Goal: Information Seeking & Learning: Learn about a topic

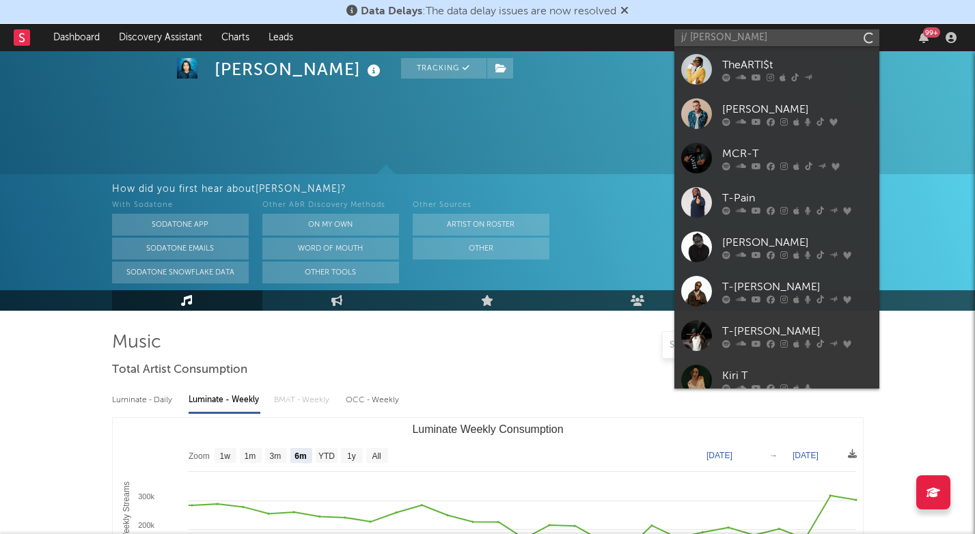
select select "6m"
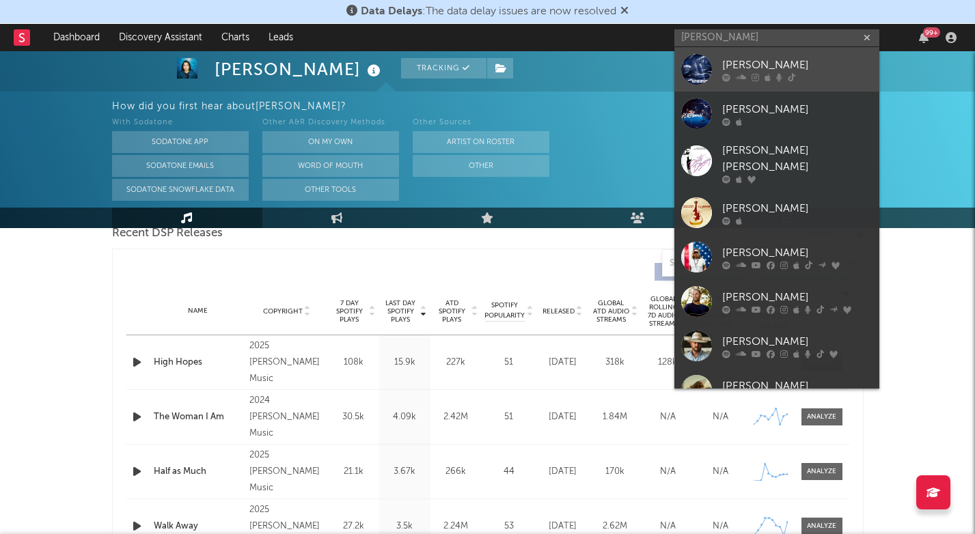
type input "[PERSON_NAME]"
click at [749, 62] on div "[PERSON_NAME]" at bounding box center [797, 65] width 150 height 16
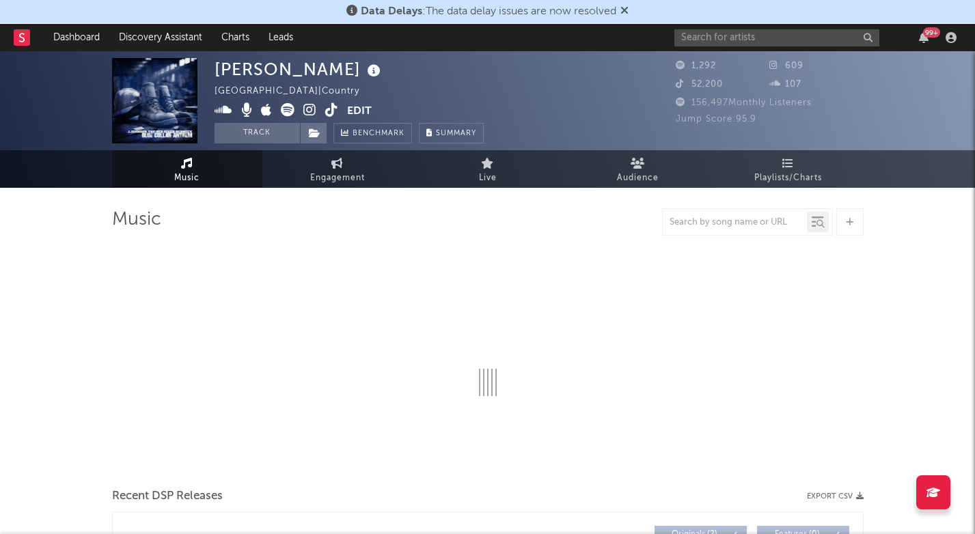
select select "6m"
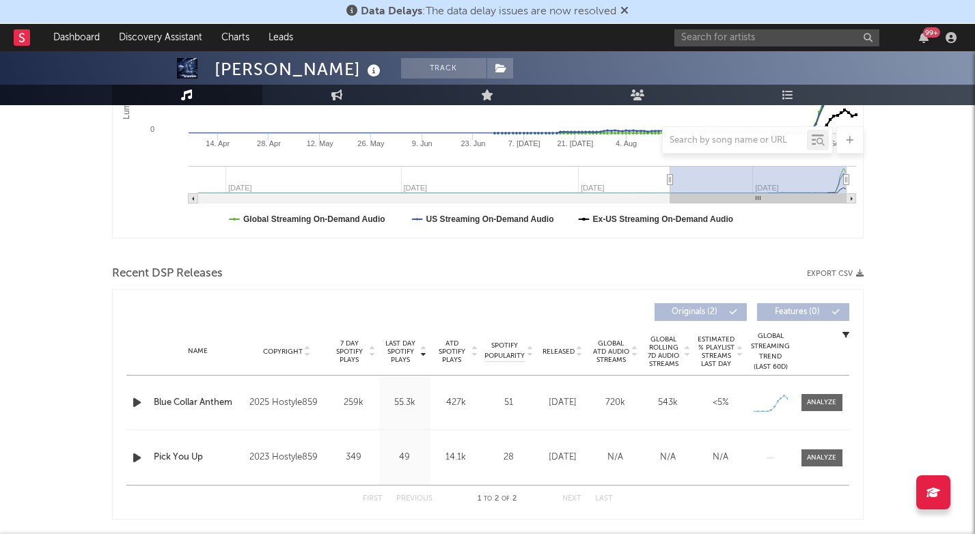
scroll to position [381, 0]
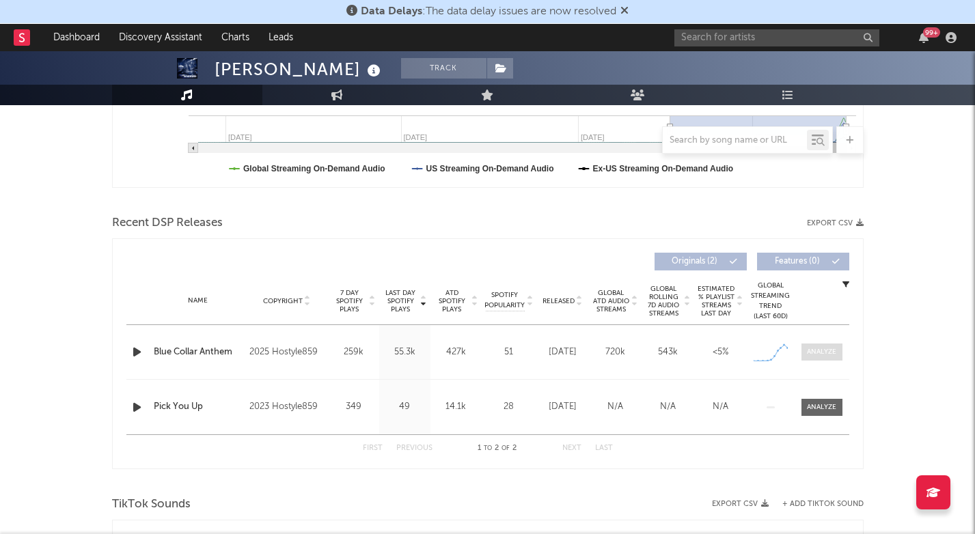
click at [831, 354] on div at bounding box center [821, 352] width 29 height 10
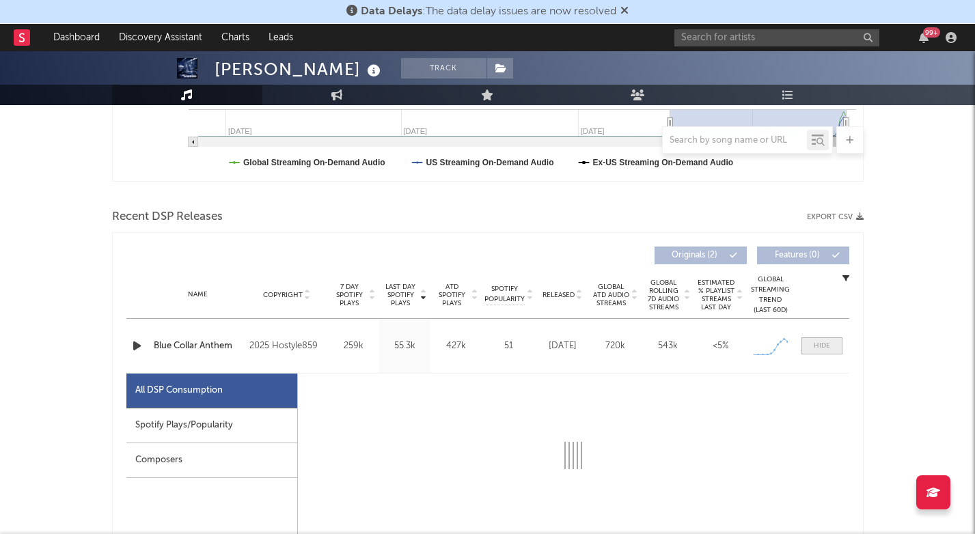
select select "1w"
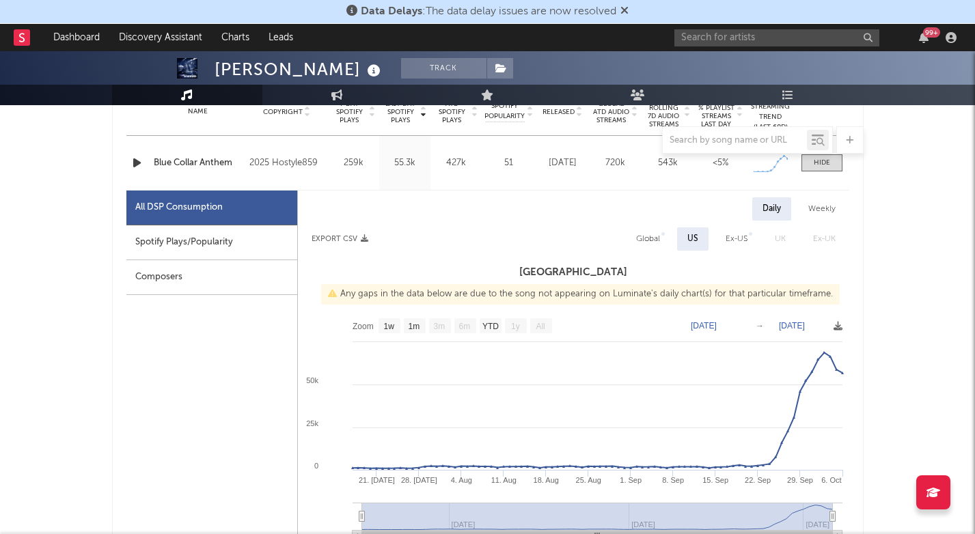
scroll to position [588, 0]
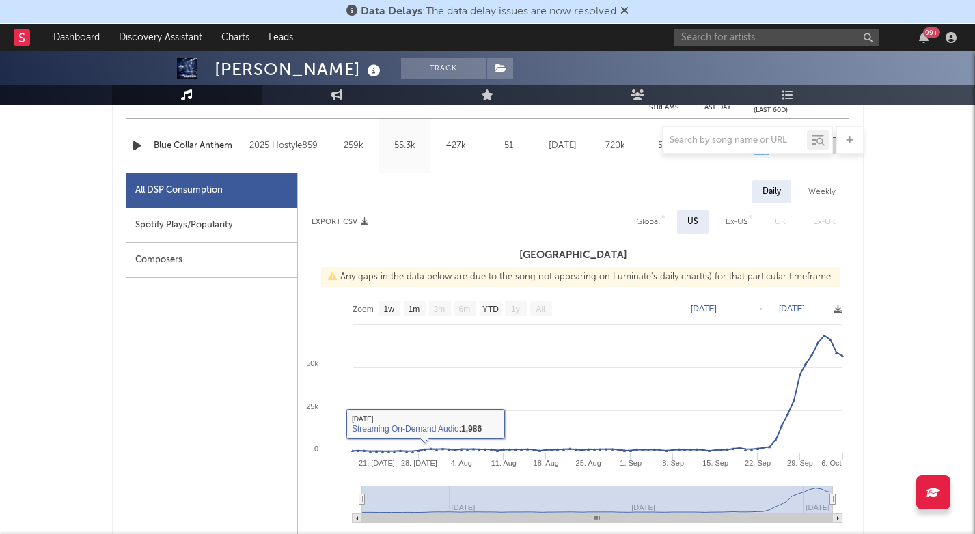
click at [237, 223] on div "Spotify Plays/Popularity" at bounding box center [211, 225] width 171 height 35
select select "6m"
select select "1w"
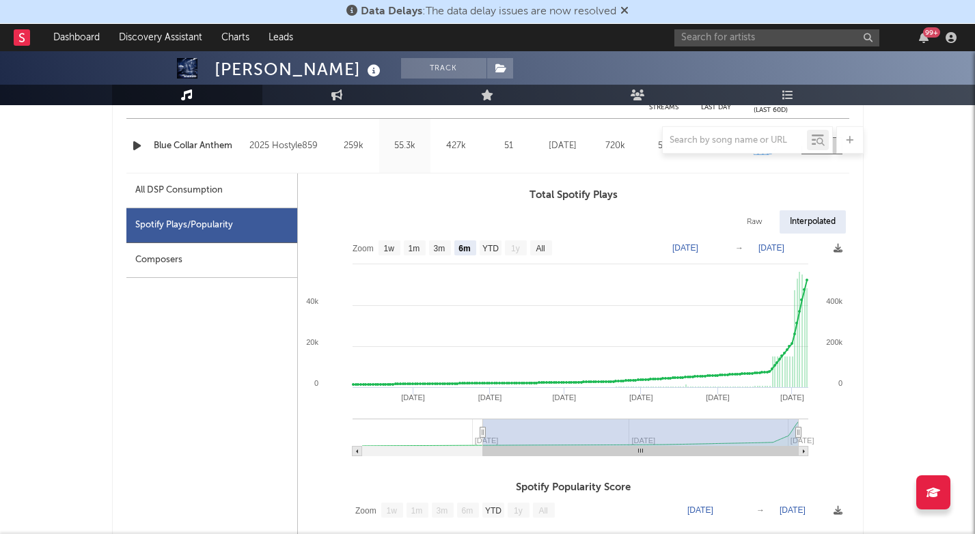
type input "[DATE]"
select select "3m"
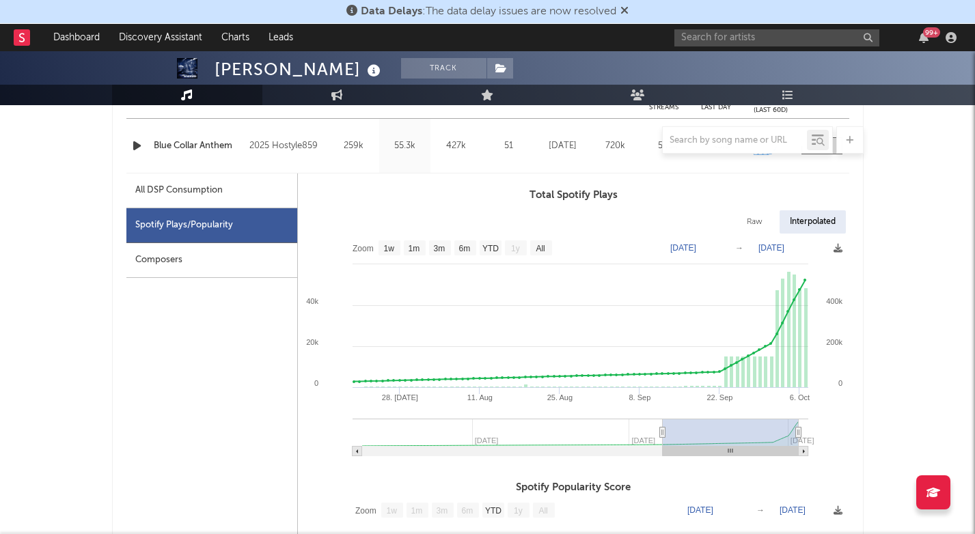
type input "[DATE]"
select select "1m"
type input "[DATE]"
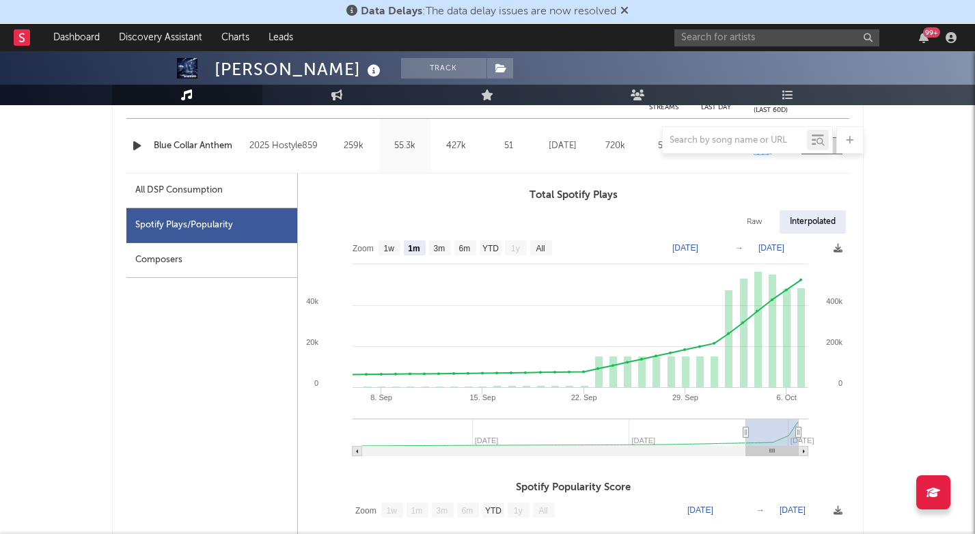
drag, startPoint x: 482, startPoint y: 434, endPoint x: 745, endPoint y: 463, distance: 264.6
click at [745, 463] on icon "Created with Highcharts 10.3.3 [DATE]. Sep [DATE]. [DATE]. Oct [DATE] Apr '[DAT…" at bounding box center [573, 350] width 551 height 232
